Goal: Navigation & Orientation: Find specific page/section

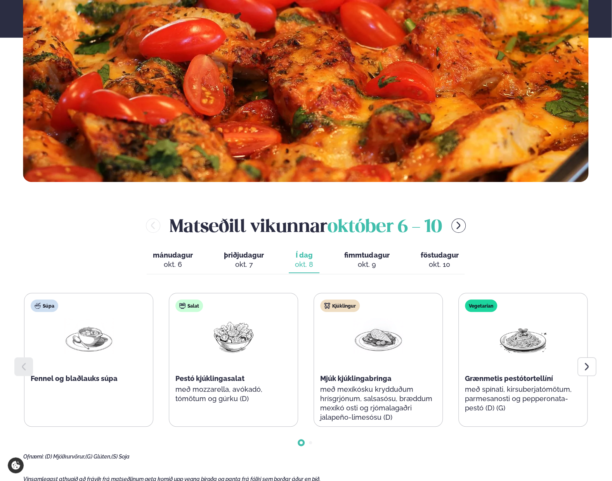
scroll to position [272, 0]
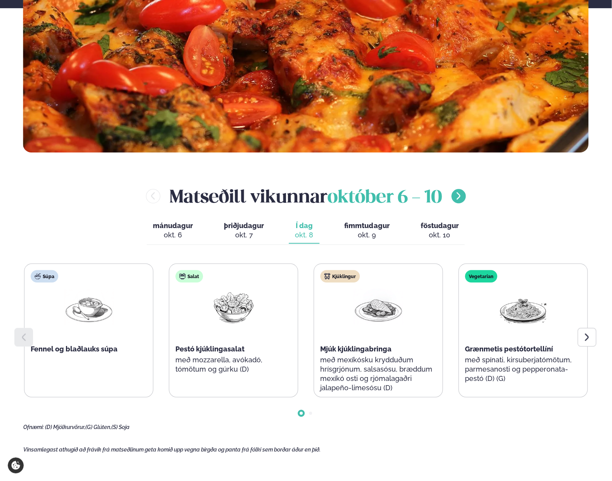
click at [457, 201] on button "menu-btn-right" at bounding box center [458, 196] width 14 height 14
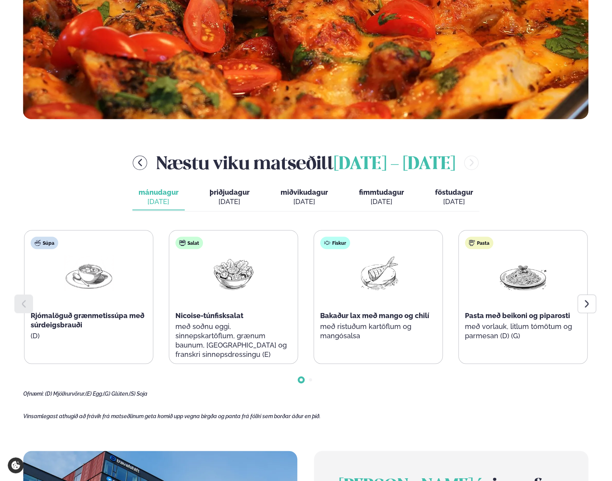
scroll to position [349, 0]
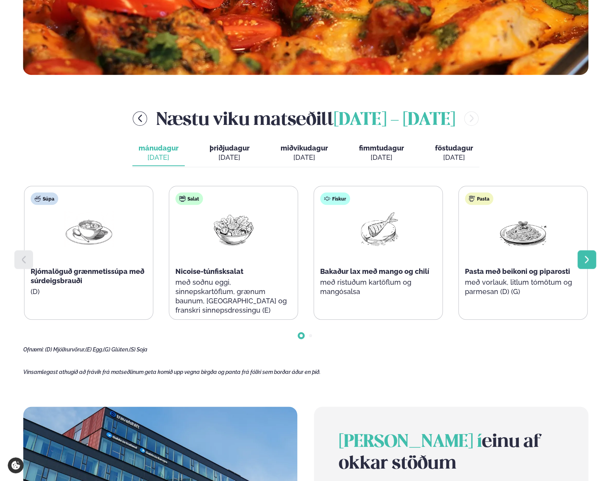
click at [591, 263] on icon at bounding box center [586, 259] width 9 height 9
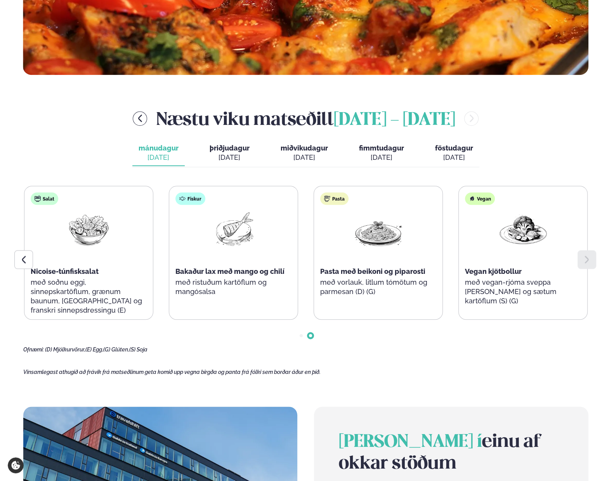
click at [590, 263] on icon at bounding box center [586, 259] width 9 height 9
click at [17, 265] on div at bounding box center [23, 259] width 19 height 19
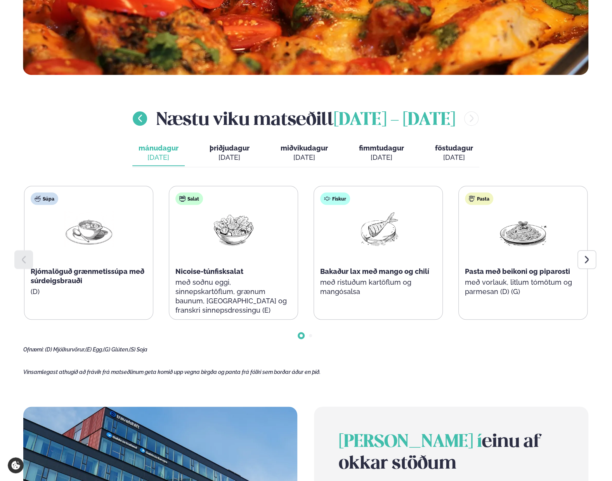
click at [137, 123] on icon "menu-btn-left" at bounding box center [139, 118] width 9 height 9
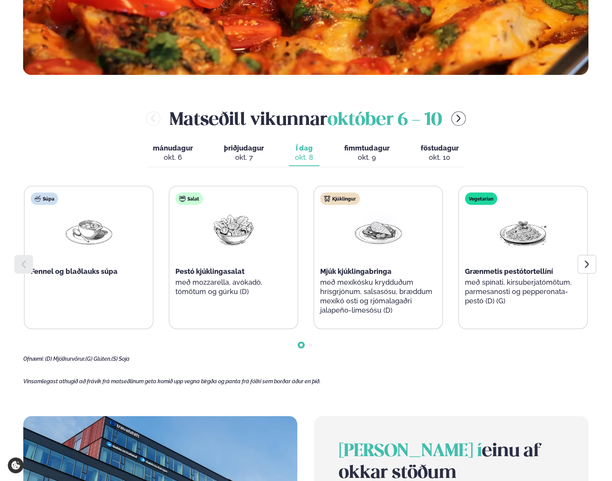
click at [369, 152] on span "fimmtudagur" at bounding box center [366, 148] width 45 height 8
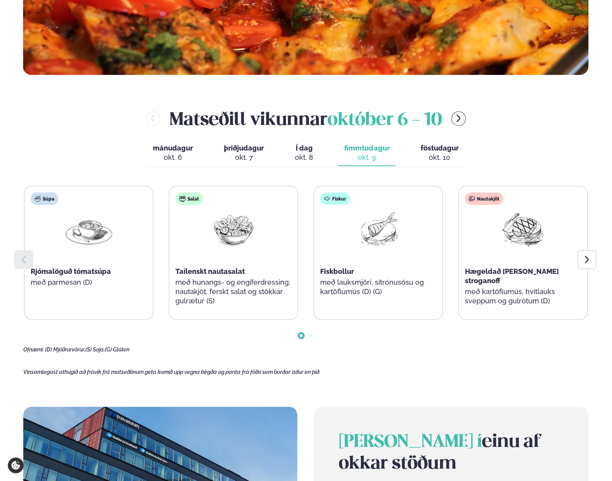
click at [453, 150] on span "föstudagur" at bounding box center [439, 148] width 38 height 8
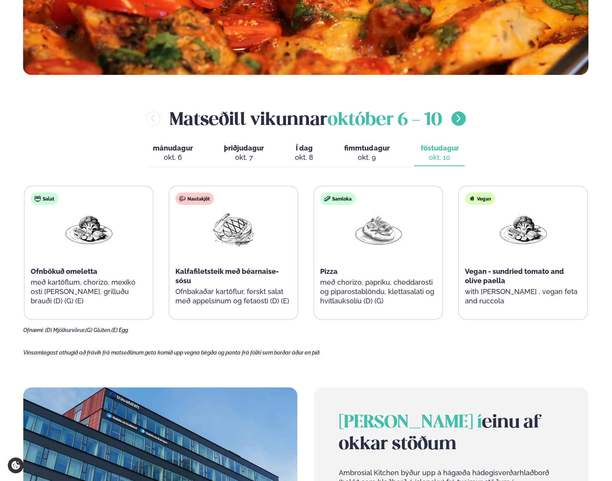
click at [459, 121] on icon "menu-btn-right" at bounding box center [458, 118] width 9 height 9
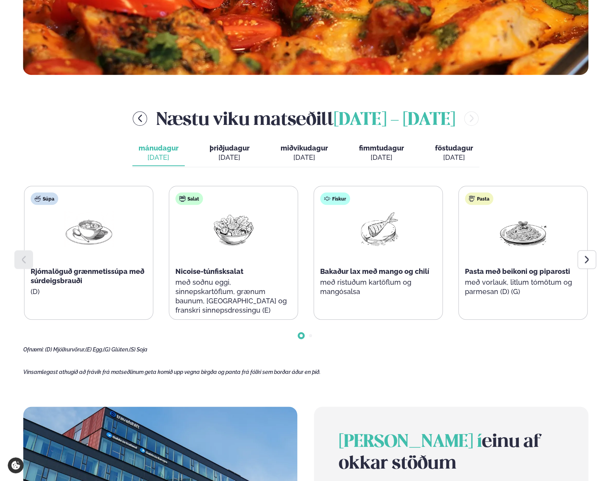
click at [380, 151] on span "fimmtudagur" at bounding box center [381, 148] width 45 height 8
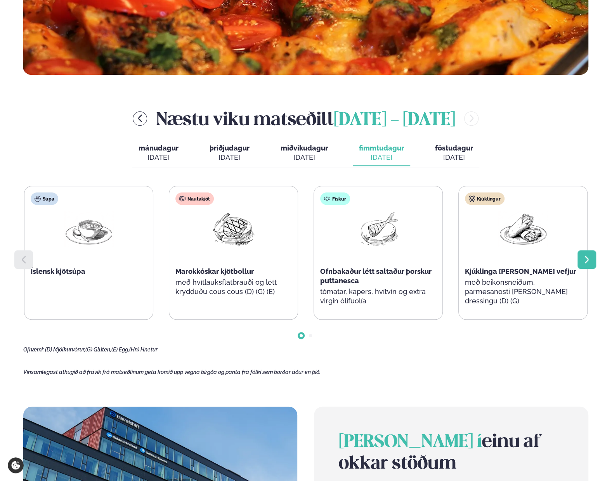
click at [593, 258] on div at bounding box center [587, 259] width 19 height 19
